Goal: Task Accomplishment & Management: Use online tool/utility

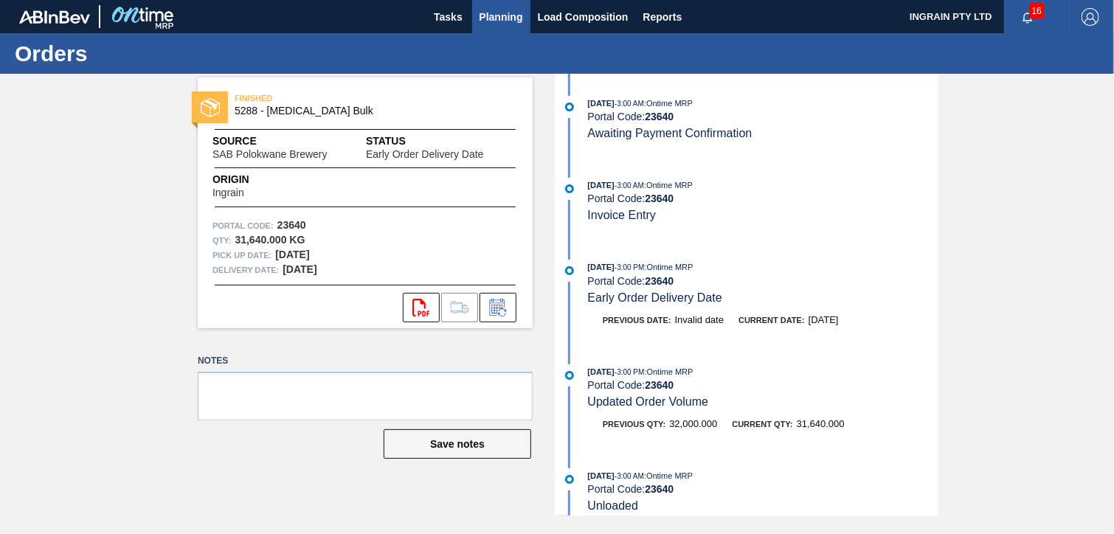
click at [513, 17] on span "Planning" at bounding box center [502, 17] width 44 height 18
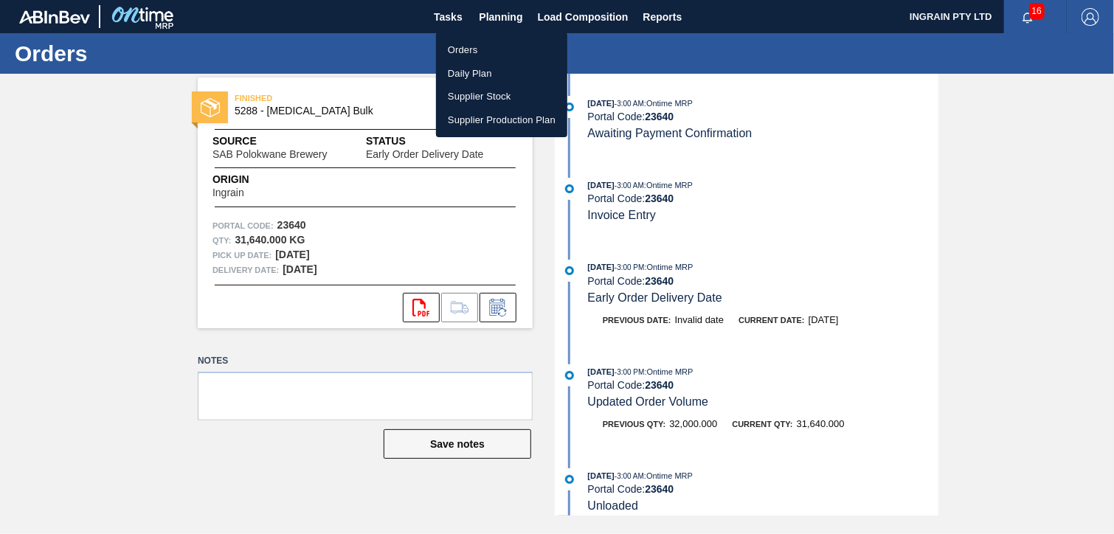
click at [469, 50] on li "Orders" at bounding box center [501, 50] width 131 height 24
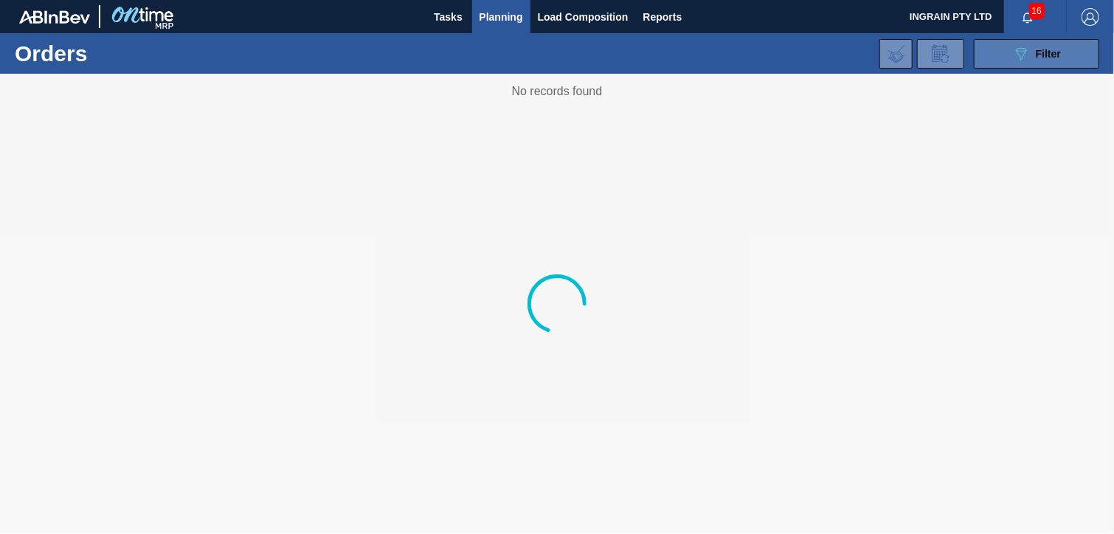
click at [1053, 53] on span "Filter" at bounding box center [1048, 54] width 25 height 12
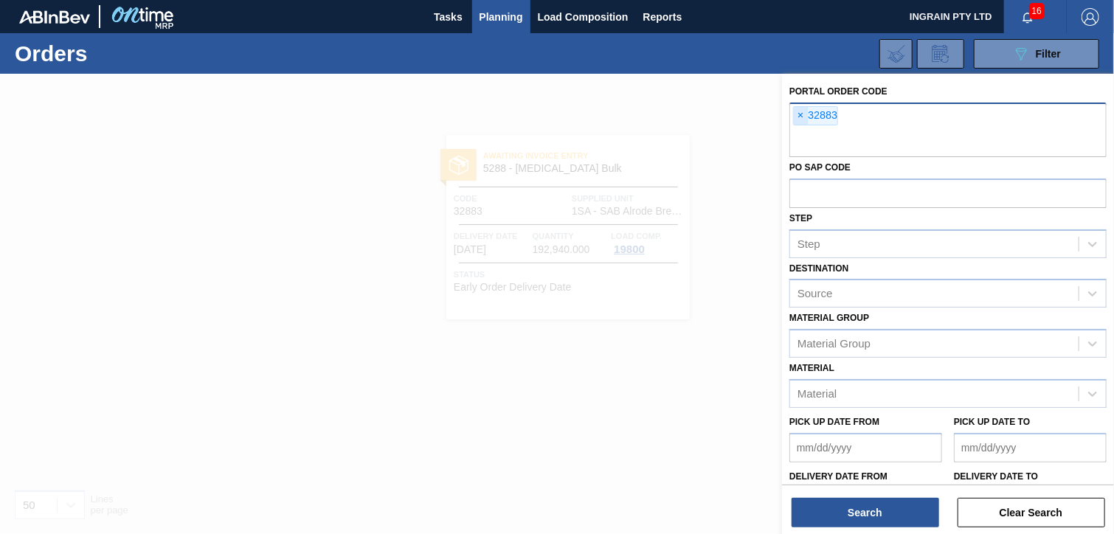
click at [798, 114] on span "×" at bounding box center [801, 116] width 14 height 18
type input "32884"
click at [798, 114] on span "×" at bounding box center [801, 116] width 14 height 18
click at [849, 506] on button "Search" at bounding box center [866, 513] width 148 height 30
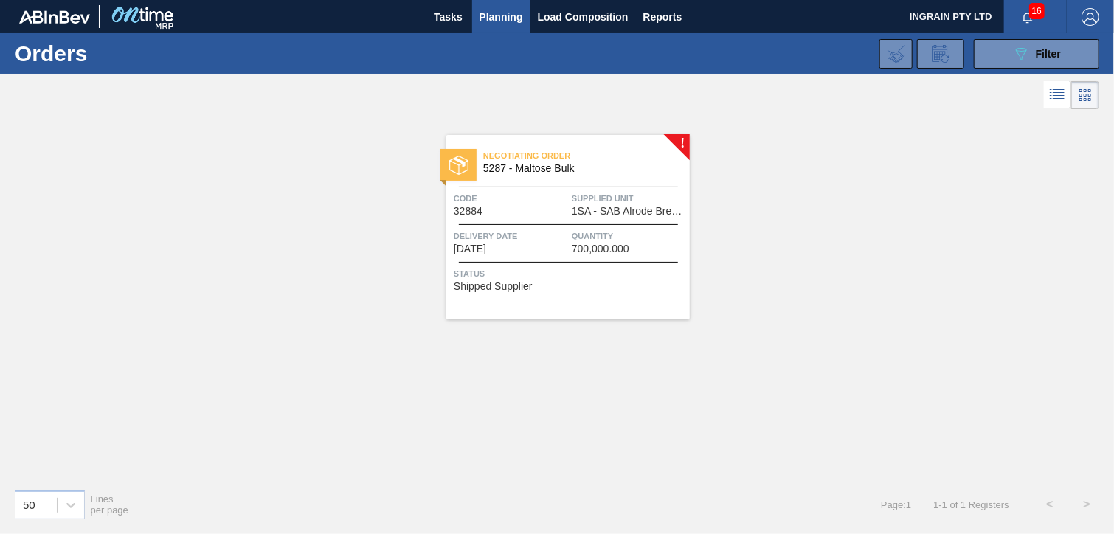
click at [561, 179] on div "Negotiating Order 5287 - Maltose Bulk Code 32884 Supplied Unit 1SA - SAB Alrode…" at bounding box center [567, 227] width 243 height 184
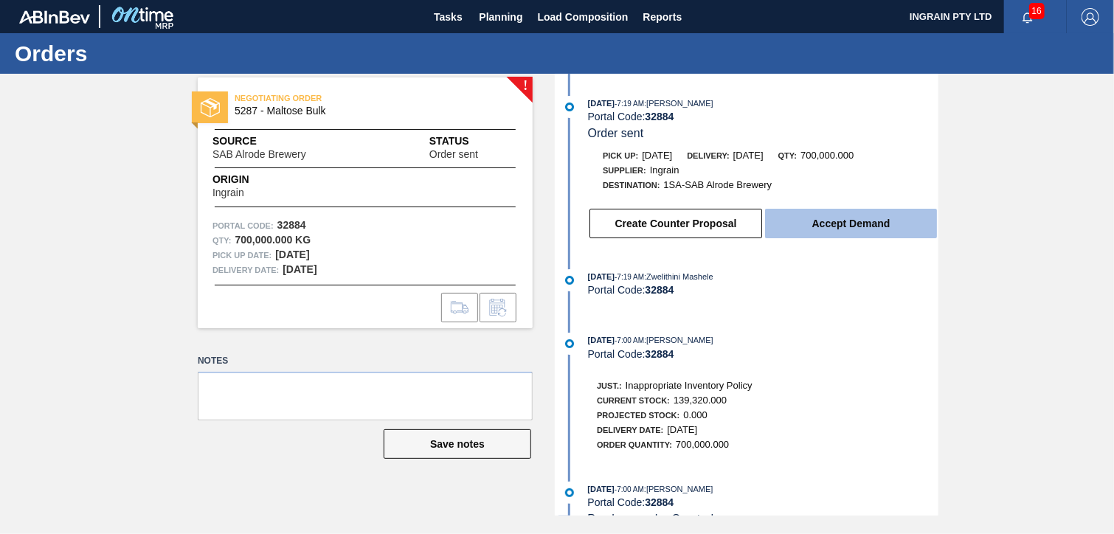
click at [873, 226] on button "Accept Demand" at bounding box center [851, 224] width 172 height 30
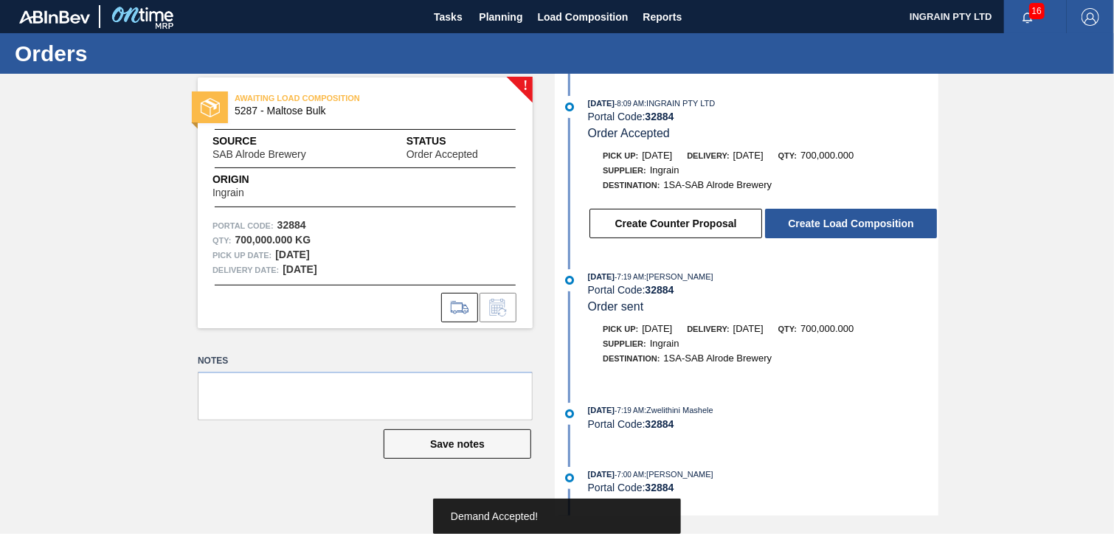
click at [873, 226] on button "Create Load Composition" at bounding box center [851, 224] width 172 height 30
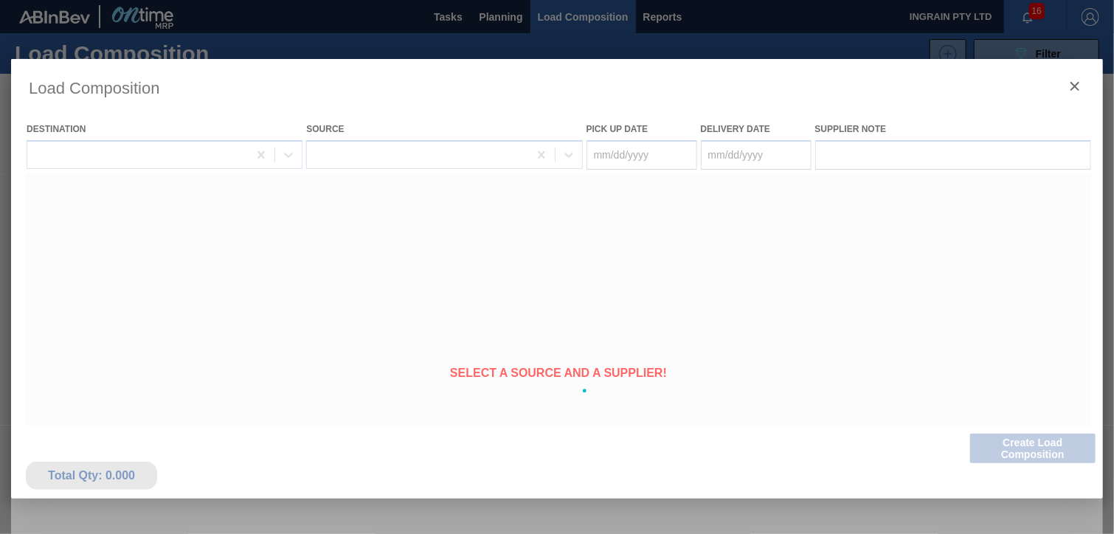
type Date "[DATE]"
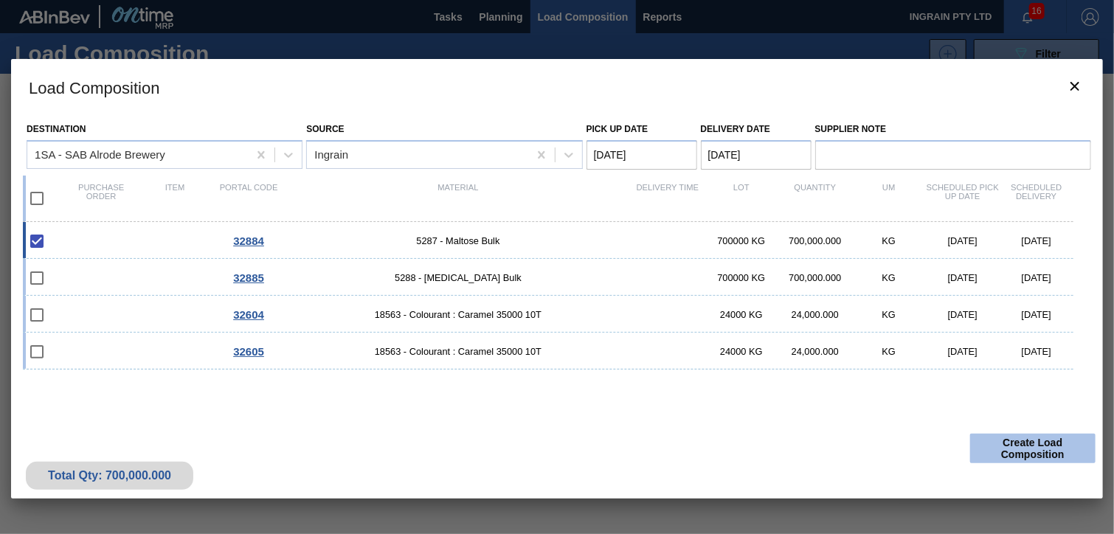
click at [1008, 448] on button "Create Load Composition" at bounding box center [1032, 449] width 125 height 30
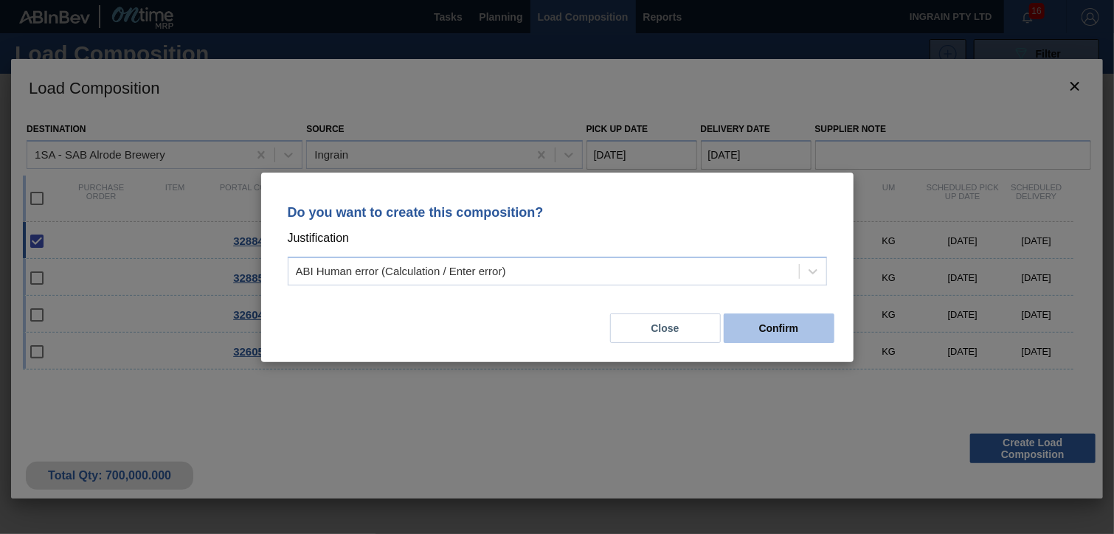
click at [774, 317] on button "Confirm" at bounding box center [779, 329] width 111 height 30
